Goal: Use online tool/utility: Utilize a website feature to perform a specific function

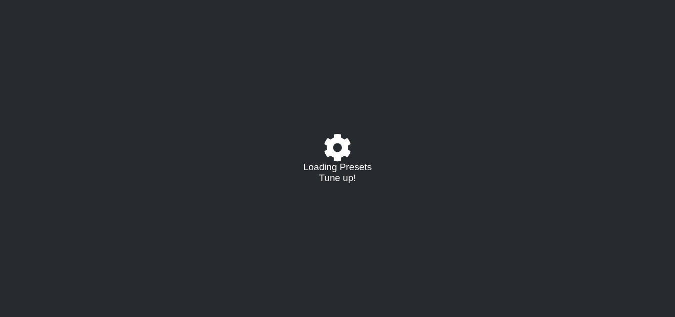
select select "/023927597434"
select select "Eb"
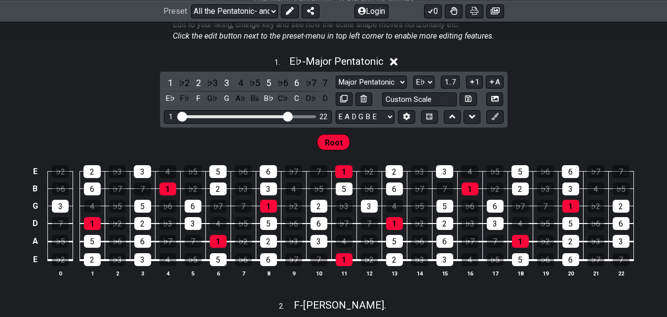
scroll to position [247, 0]
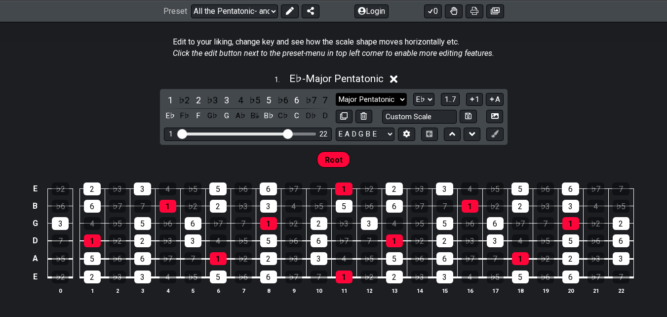
click at [390, 98] on select "Major Pentatonic Root Minor Pentatonic Major Pentatonic Minor Blues Major Blues…" at bounding box center [371, 99] width 71 height 13
select select "Major Pentatonic"
click at [336, 93] on select "Major Pentatonic Root Minor Pentatonic Major Pentatonic Minor Blues Major Blues…" at bounding box center [371, 99] width 71 height 13
click at [431, 95] on select "A♭ A A♯ B♭ B C C♯ D♭ D D♯ E♭ E F F♯ G♭ G G♯" at bounding box center [423, 99] width 21 height 13
select select "A"
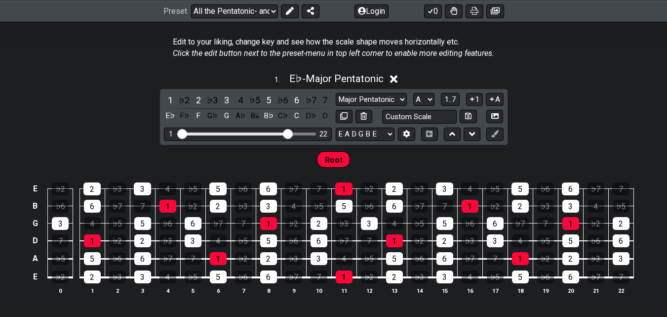
click at [413, 93] on select "A♭ A A♯ B♭ B C C♯ D♭ D D♯ E♭ E F F♯ G♭ G G♯" at bounding box center [423, 99] width 21 height 13
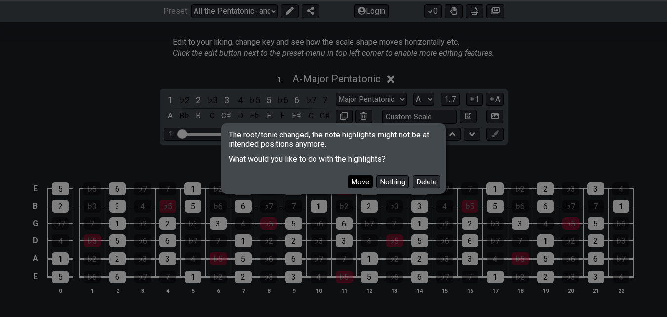
click at [353, 182] on button "Move" at bounding box center [360, 181] width 25 height 13
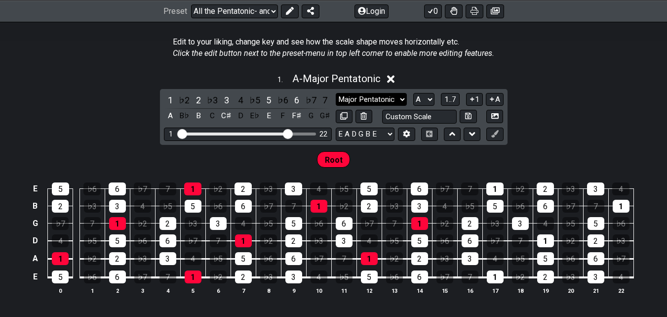
click at [387, 95] on select "Major Pentatonic Root Minor Pentatonic Major Pentatonic Minor Blues Major Blues…" at bounding box center [371, 99] width 71 height 13
select select "Major Blues"
click at [336, 93] on select "Major Pentatonic Root Minor Pentatonic Major Pentatonic Minor Blues Major Blues…" at bounding box center [371, 99] width 71 height 13
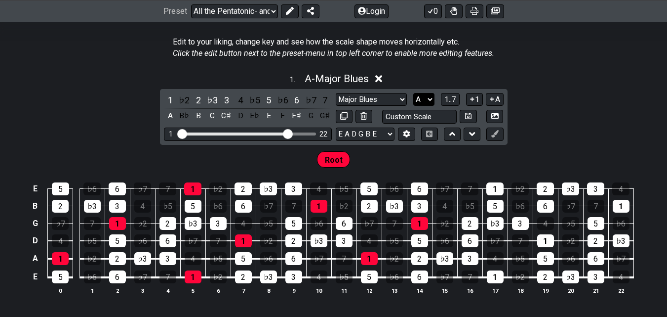
click at [426, 96] on select "A♭ A A♯ B♭ B C C♯ D♭ D D♯ E♭ E F F♯ G♭ G G♯" at bounding box center [423, 99] width 21 height 13
select select "B"
click at [413, 93] on select "A♭ A A♯ B♭ B C C♯ D♭ D D♯ E♭ E F F♯ G♭ G G♯" at bounding box center [423, 99] width 21 height 13
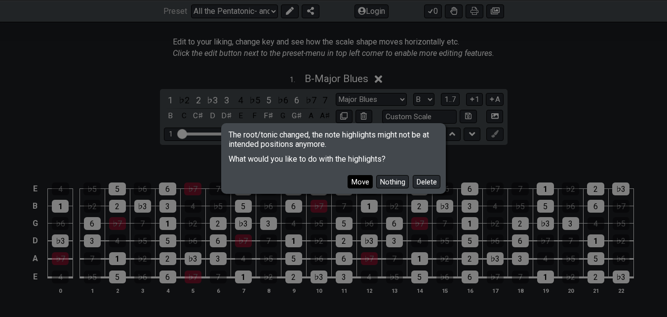
click at [363, 179] on button "Move" at bounding box center [360, 181] width 25 height 13
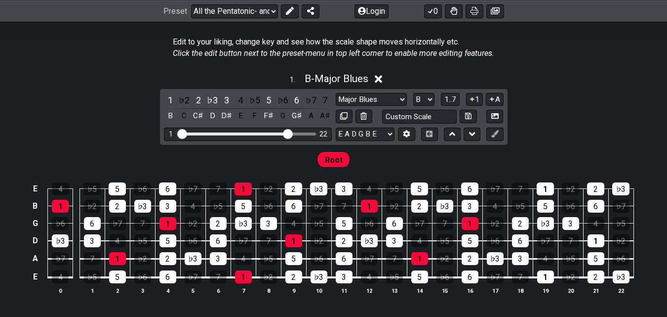
click at [606, 71] on div "1 . B - Major Blues" at bounding box center [333, 76] width 667 height 19
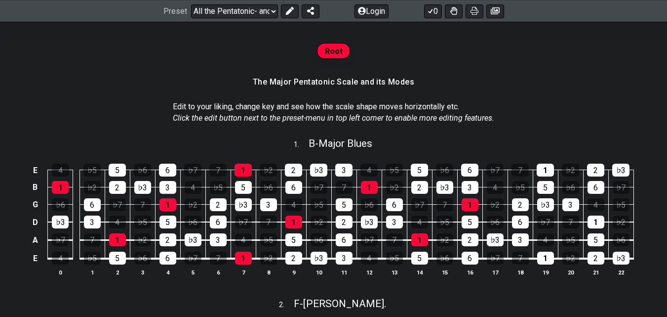
scroll to position [99, 0]
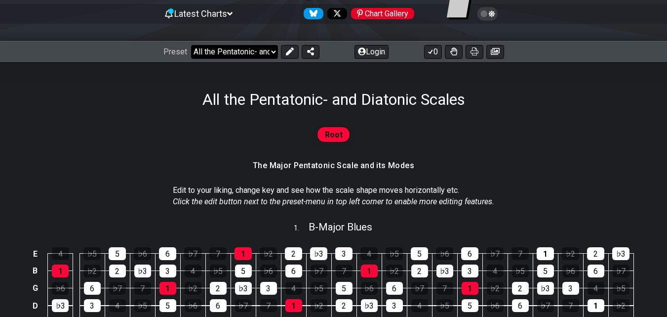
click at [264, 48] on select "Welcome to #fretflip! All the Pentatonic- and Diatonic Scales Custom Preset Min…" at bounding box center [234, 52] width 87 height 14
click at [330, 222] on span "B - Major Blues" at bounding box center [341, 227] width 64 height 12
select select "Major Blues"
select select "B"
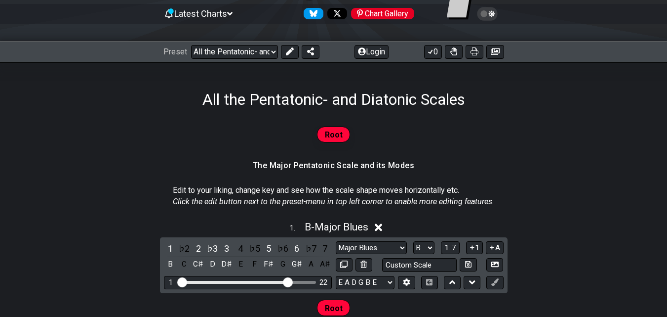
scroll to position [247, 0]
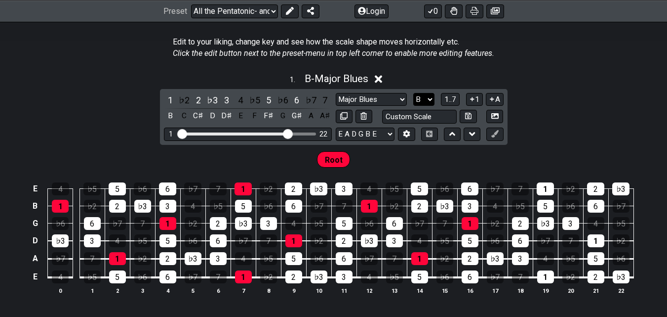
click at [425, 96] on select "A♭ A A♯ B♭ B C C♯ D♭ D D♯ E♭ E F F♯ G♭ G G♯" at bounding box center [423, 99] width 21 height 13
click at [373, 97] on select "Major Pentatonic Root Minor Pentatonic Major Pentatonic Minor Blues Major Blues…" at bounding box center [371, 99] width 71 height 13
select select "Minor Blues"
click at [336, 93] on select "Major Pentatonic Root Minor Pentatonic Major Pentatonic Minor Blues Major Blues…" at bounding box center [371, 99] width 71 height 13
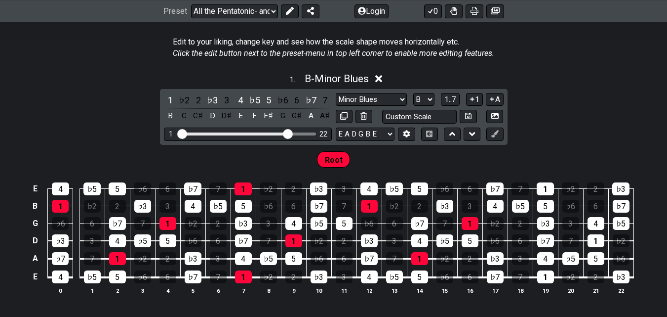
click at [585, 68] on div "1 . B - Minor Blues" at bounding box center [333, 76] width 667 height 19
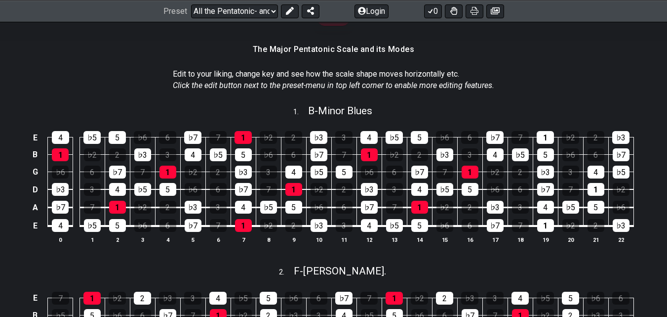
scroll to position [198, 0]
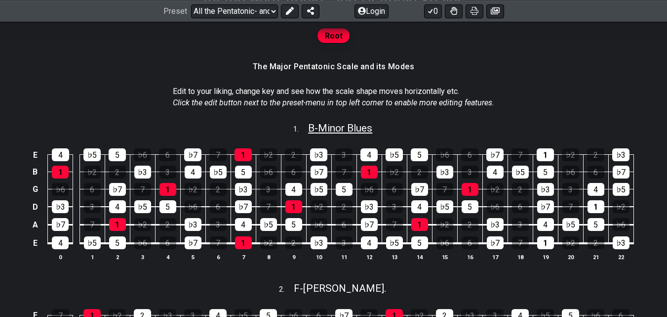
click at [336, 129] on span "B - Minor Blues" at bounding box center [340, 128] width 64 height 12
select select "Minor Blues"
select select "B"
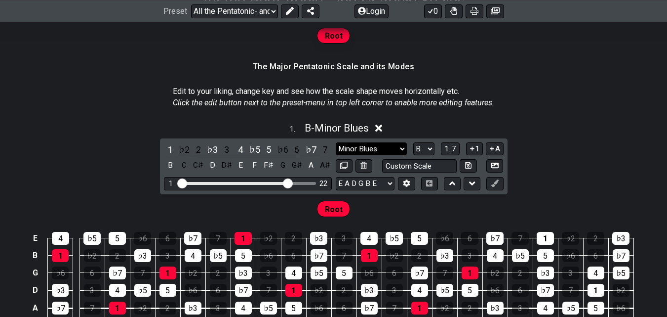
click at [376, 146] on select "Major Pentatonic Root Minor Pentatonic Major Pentatonic Minor Blues Major Blues…" at bounding box center [371, 148] width 71 height 13
select select "Major Blues"
click at [336, 142] on select "Major Pentatonic Root Minor Pentatonic Major Pentatonic Minor Blues Major Blues…" at bounding box center [371, 148] width 71 height 13
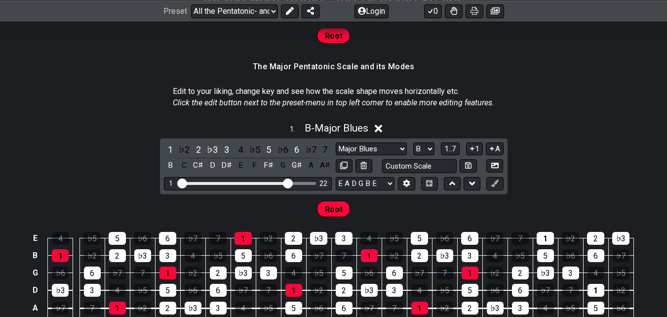
click at [583, 102] on section "Edit to your liking, change key and see how the scale shape moves horizontally …" at bounding box center [333, 99] width 667 height 34
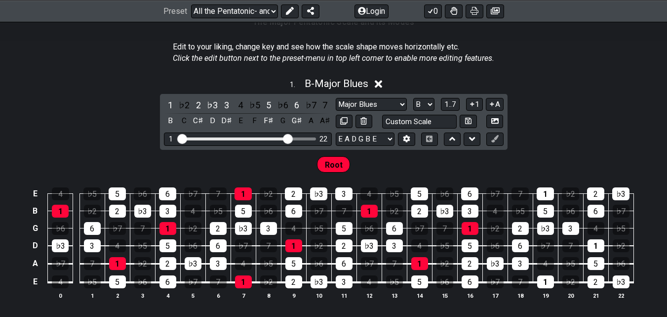
scroll to position [296, 0]
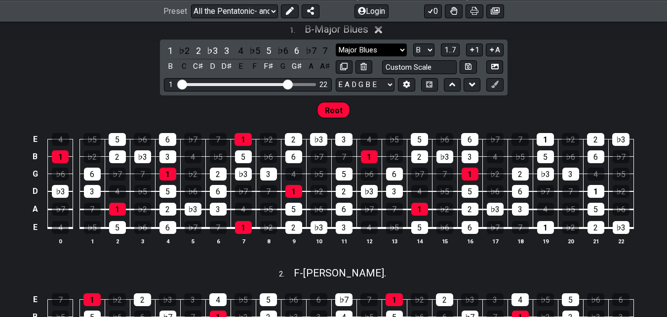
click at [396, 53] on select "Major Pentatonic Root Minor Pentatonic Major Pentatonic Minor Blues Major Blues…" at bounding box center [371, 49] width 71 height 13
